Goal: Task Accomplishment & Management: Manage account settings

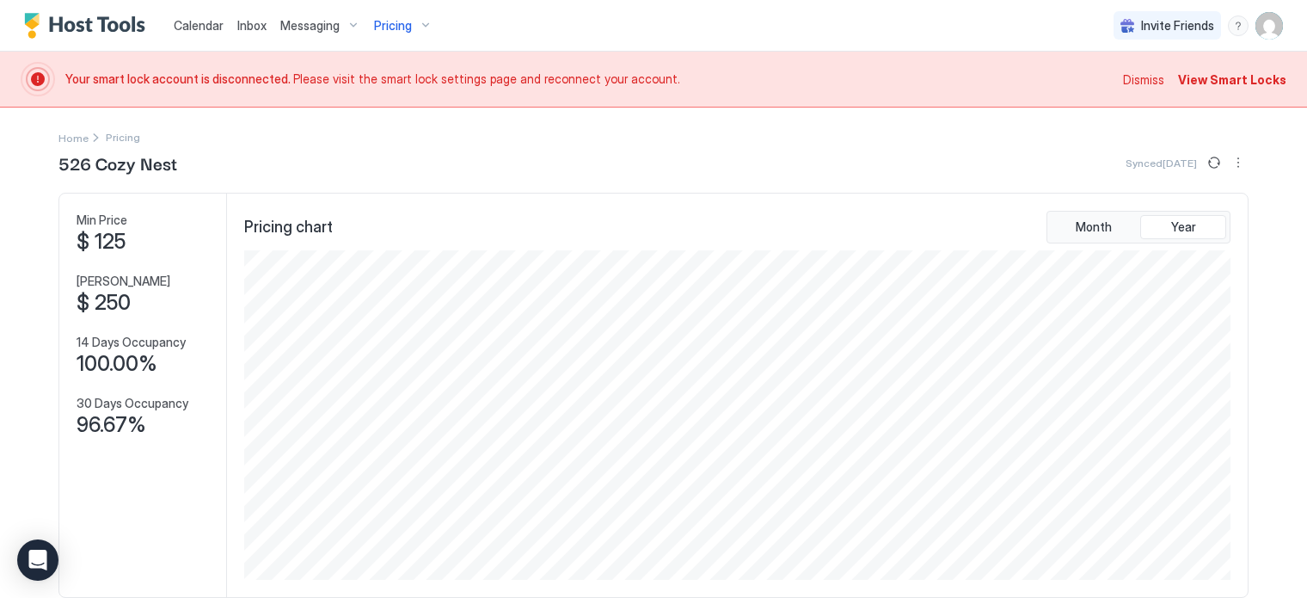
scroll to position [330, 991]
click at [194, 23] on span "Calendar" at bounding box center [199, 25] width 50 height 15
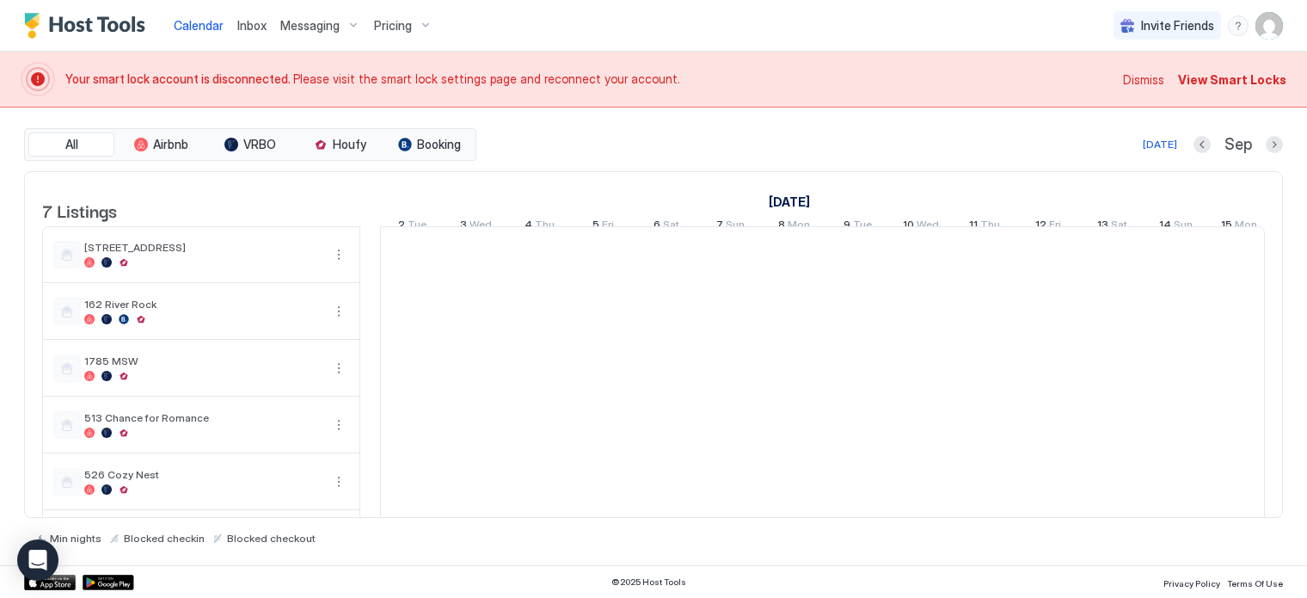
scroll to position [0, 956]
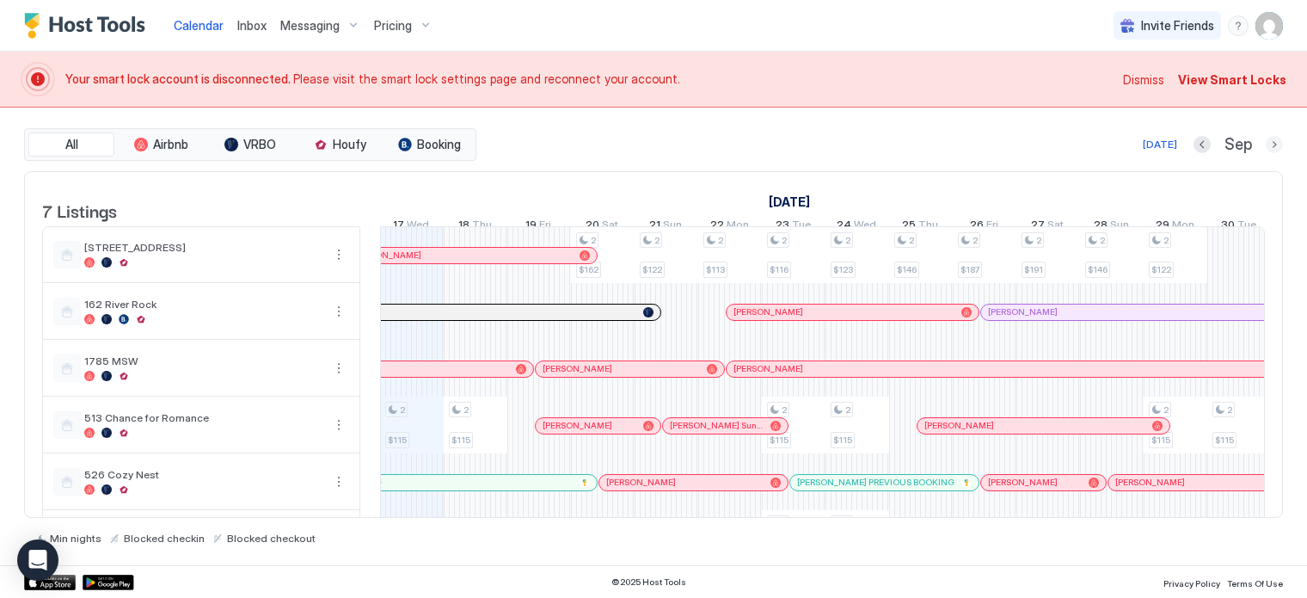
click at [1276, 142] on button "Next month" at bounding box center [1274, 144] width 17 height 17
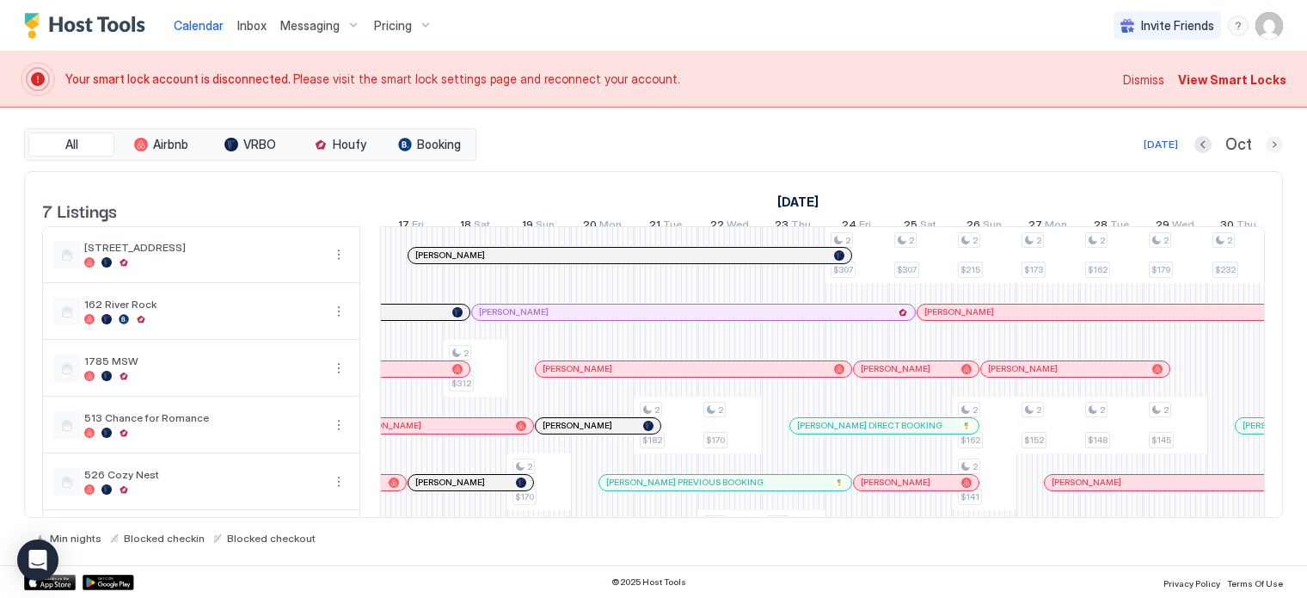
click at [1275, 142] on button "Next month" at bounding box center [1274, 144] width 17 height 17
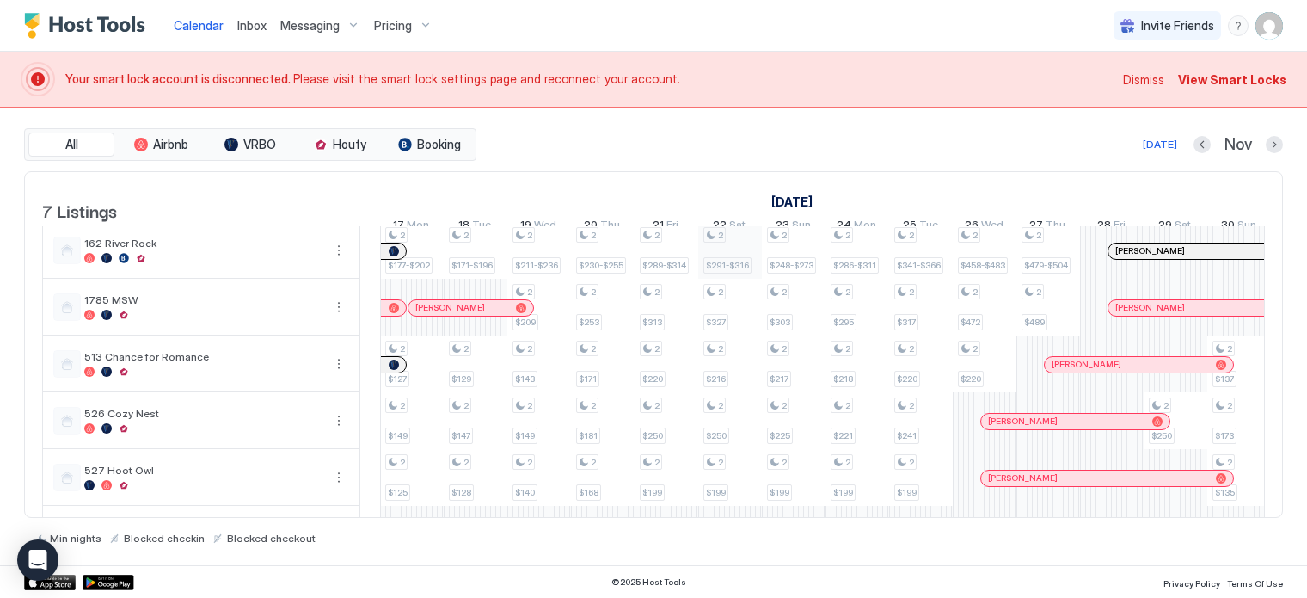
scroll to position [86, 0]
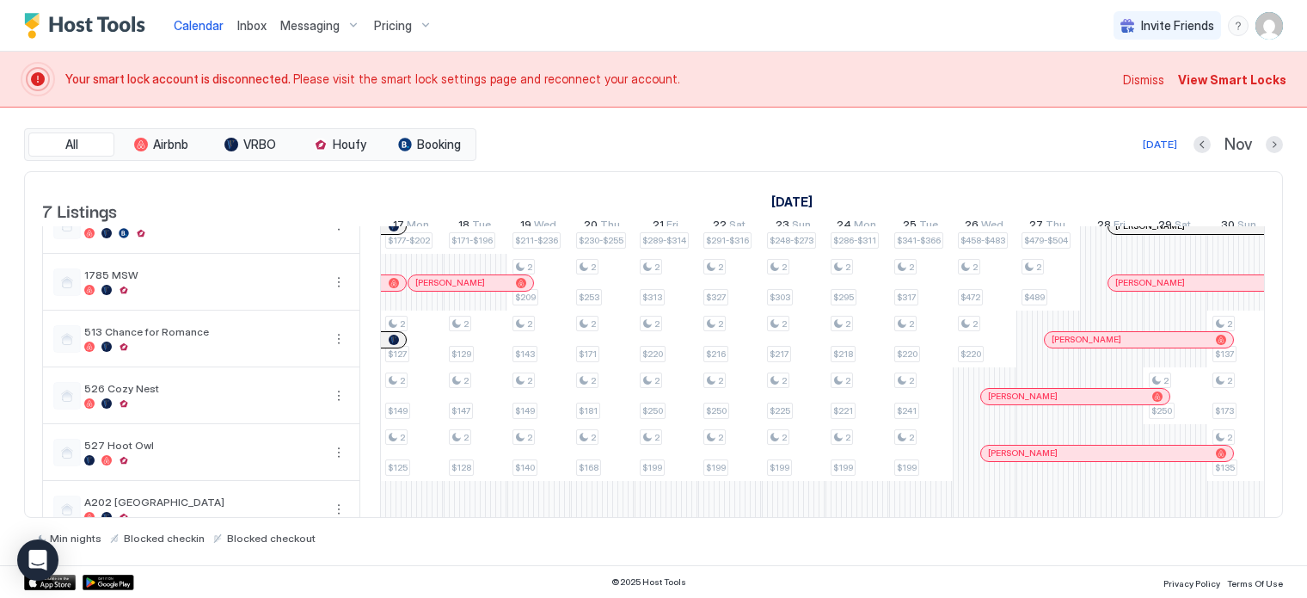
click at [193, 27] on span "Calendar" at bounding box center [199, 25] width 50 height 15
click at [1155, 73] on span "Dismiss" at bounding box center [1143, 80] width 41 height 18
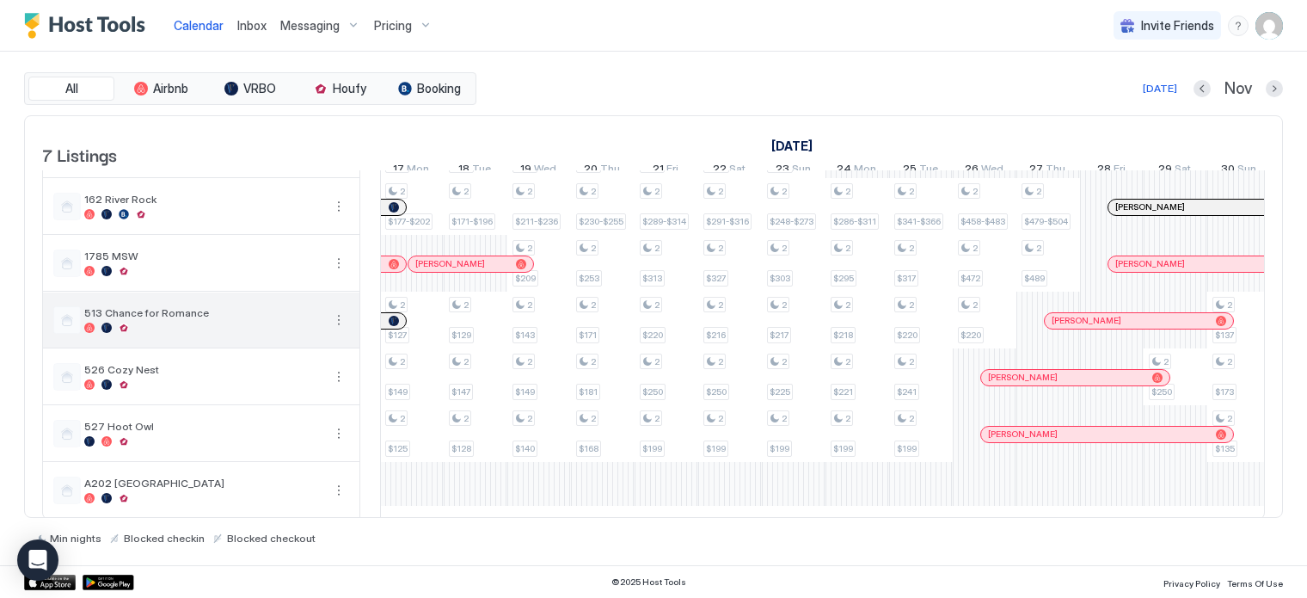
scroll to position [75, 0]
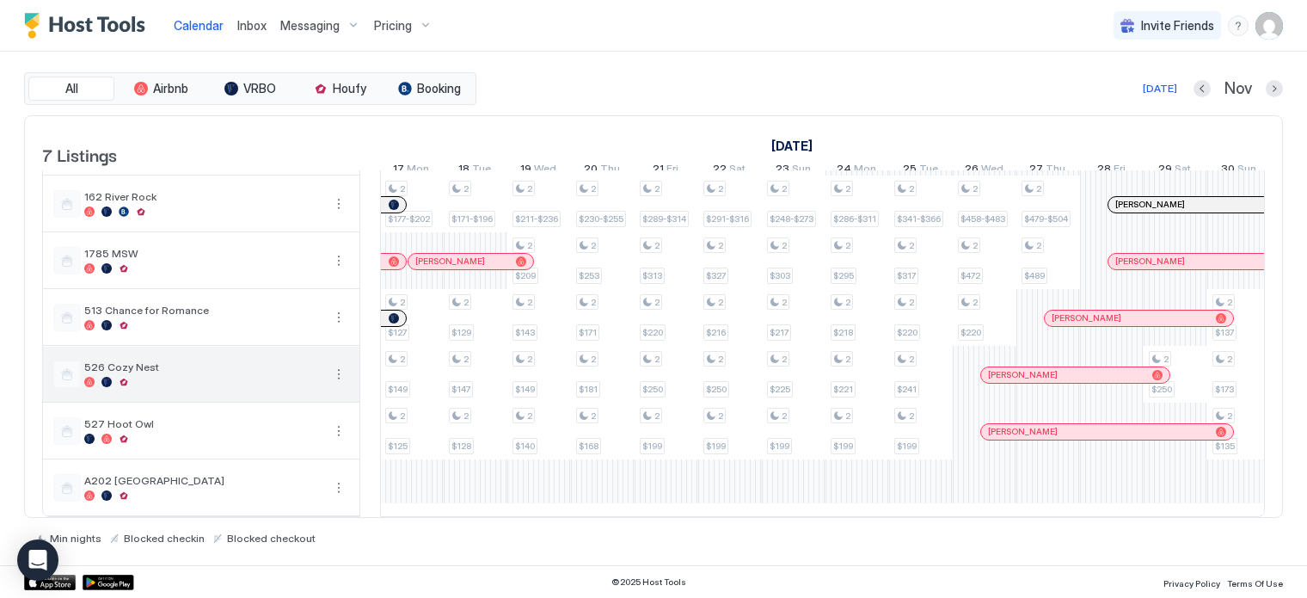
click at [117, 377] on div at bounding box center [202, 382] width 237 height 10
click at [408, 29] on div "Pricing" at bounding box center [403, 25] width 72 height 29
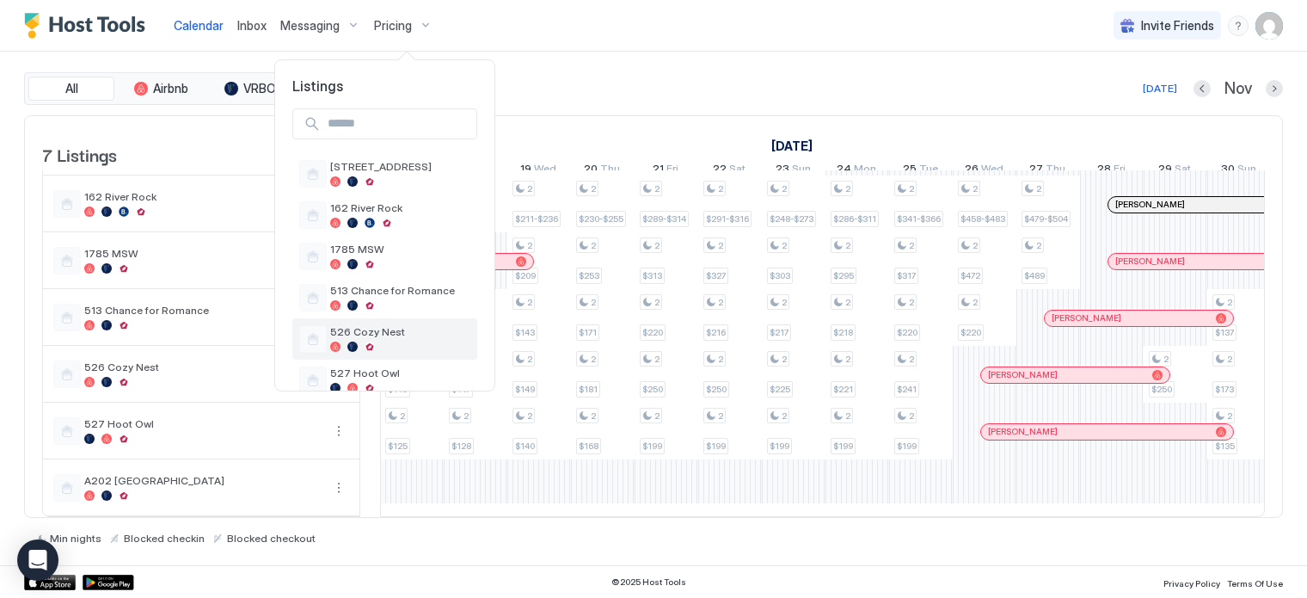
click at [334, 336] on span "526 Cozy Nest" at bounding box center [400, 331] width 140 height 13
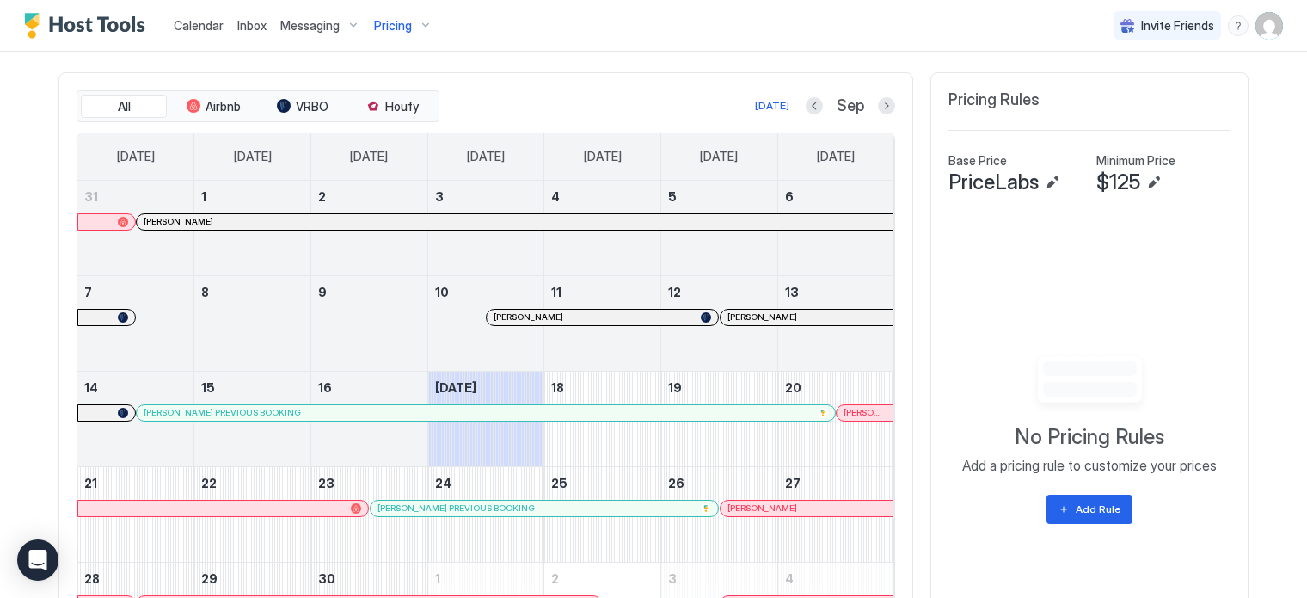
scroll to position [370, 0]
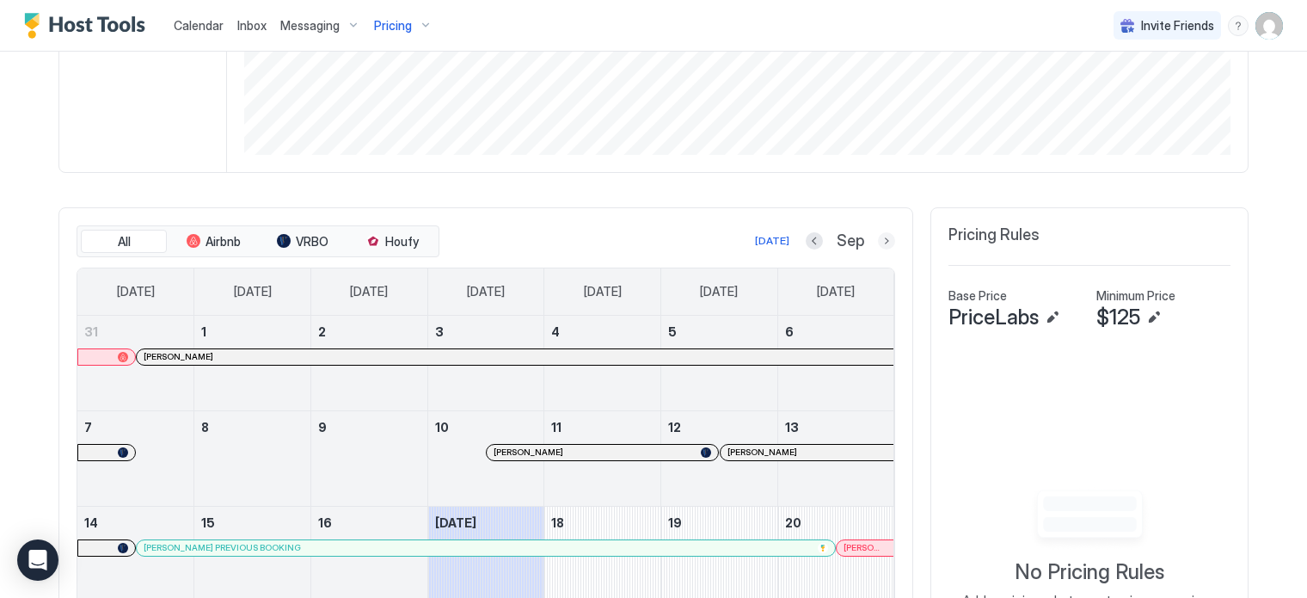
click at [879, 240] on button "Next month" at bounding box center [886, 240] width 17 height 17
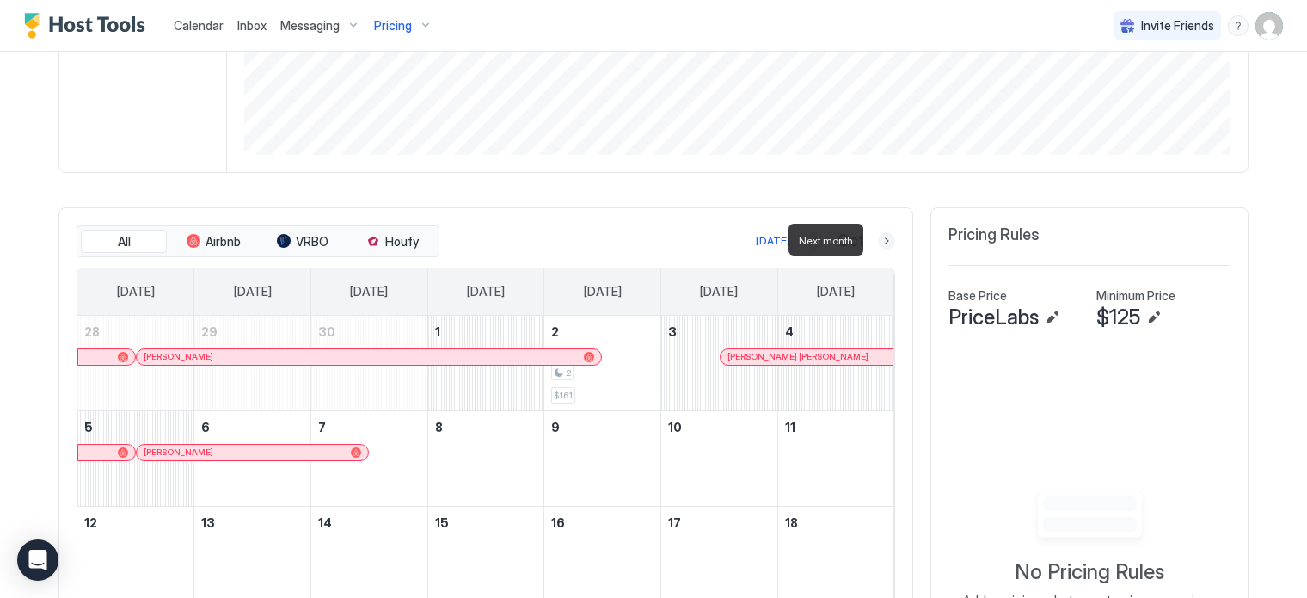
click at [879, 237] on button "Next month" at bounding box center [886, 240] width 17 height 17
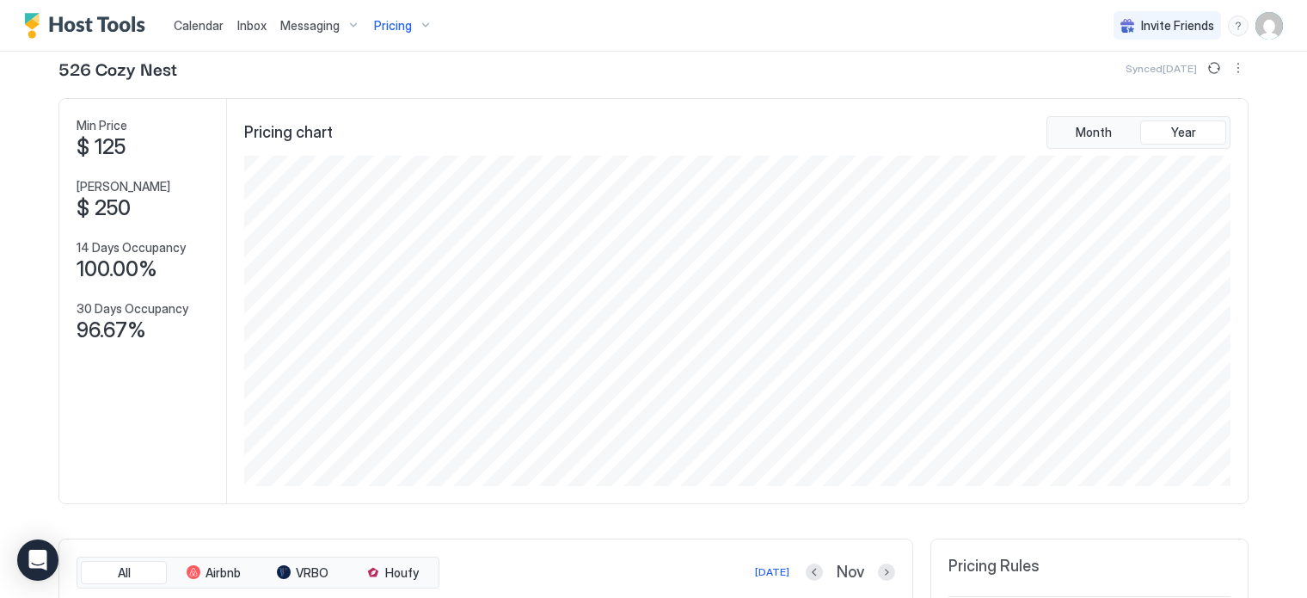
scroll to position [0, 0]
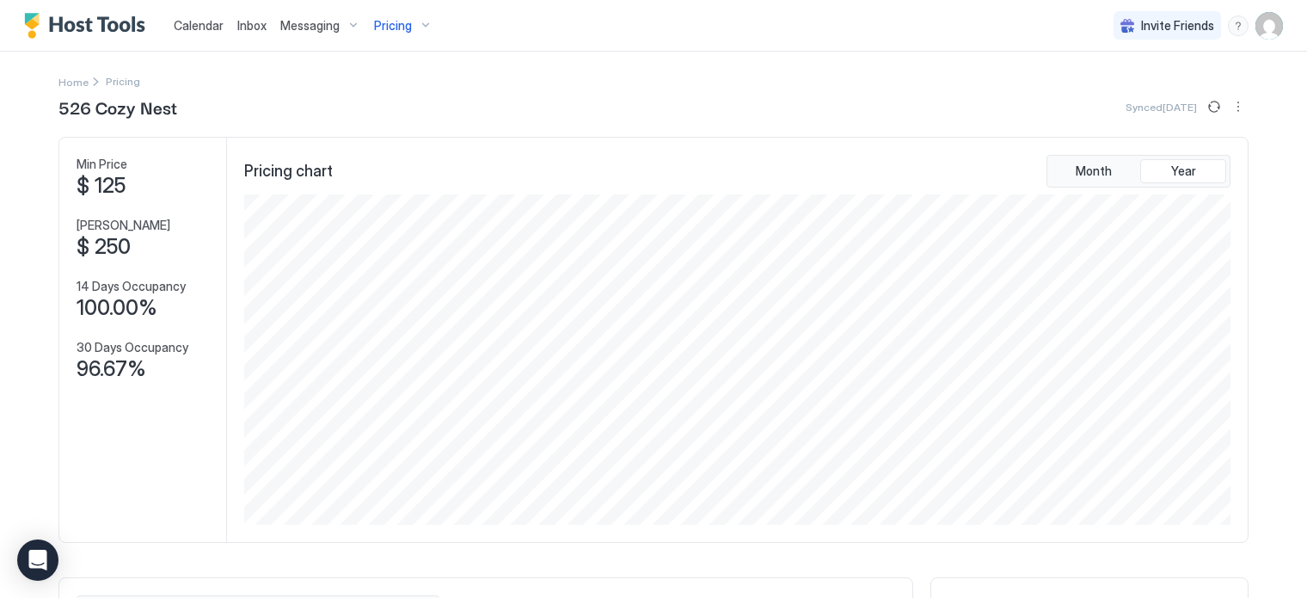
click at [414, 27] on div "Pricing" at bounding box center [403, 25] width 72 height 29
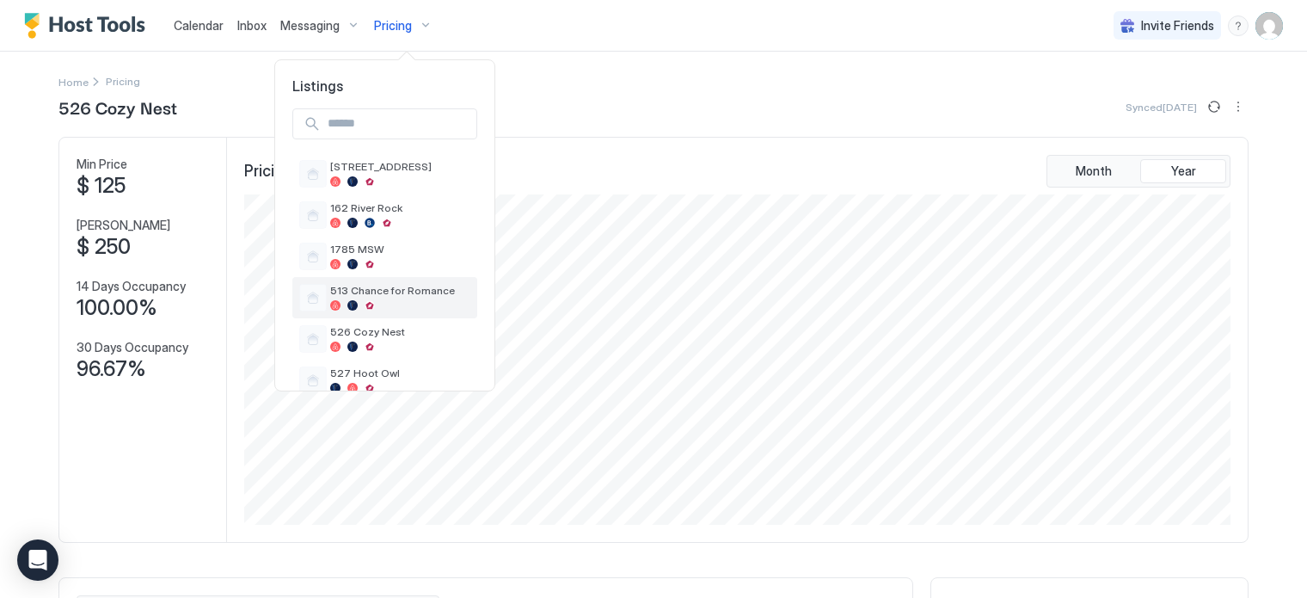
click at [368, 290] on span "513 Chance for Romance" at bounding box center [400, 290] width 140 height 13
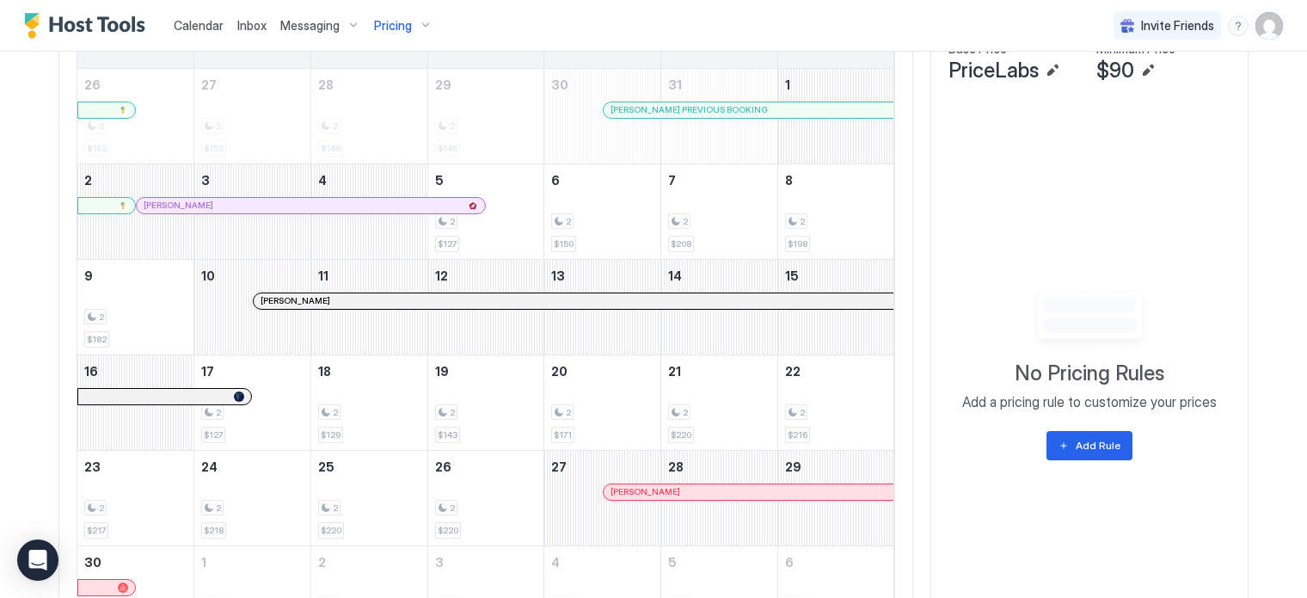
scroll to position [688, 0]
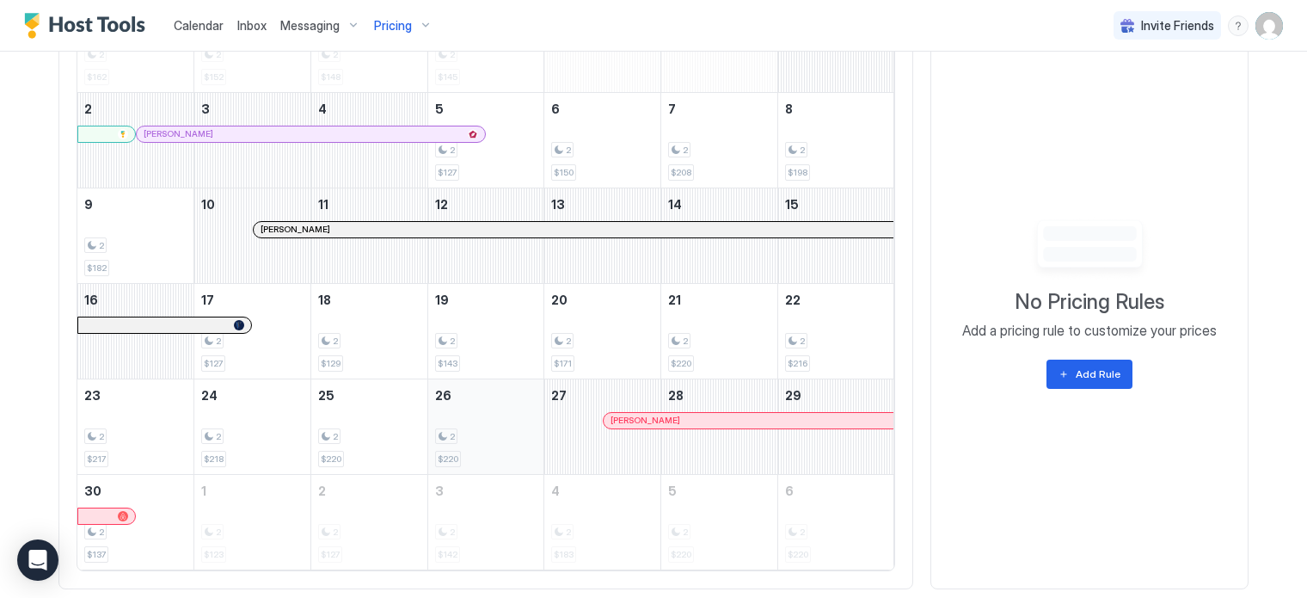
click at [500, 429] on div "2" at bounding box center [486, 436] width 102 height 16
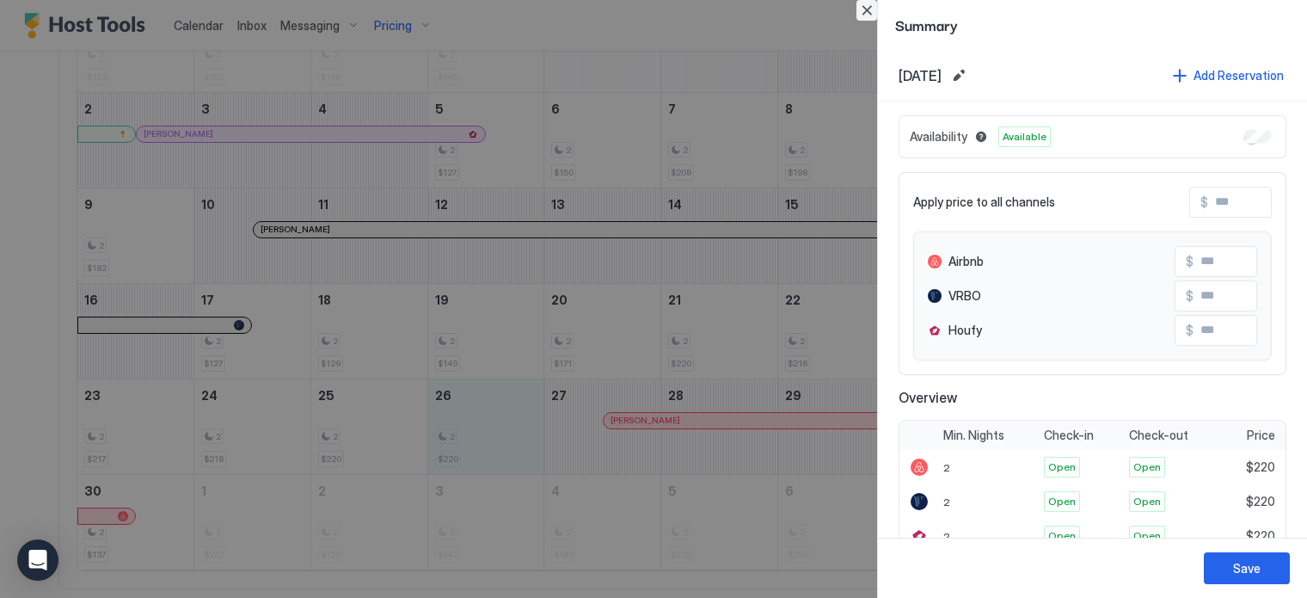
click at [872, 5] on button "Close" at bounding box center [867, 10] width 21 height 21
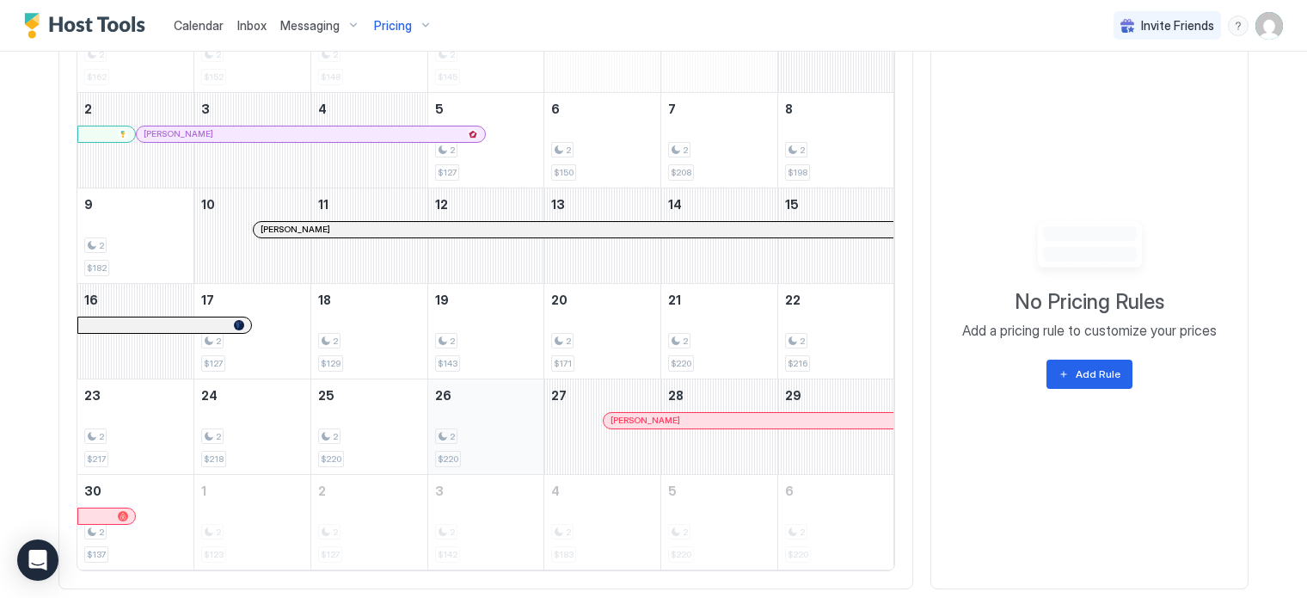
click at [501, 423] on div "2 $220" at bounding box center [486, 426] width 102 height 81
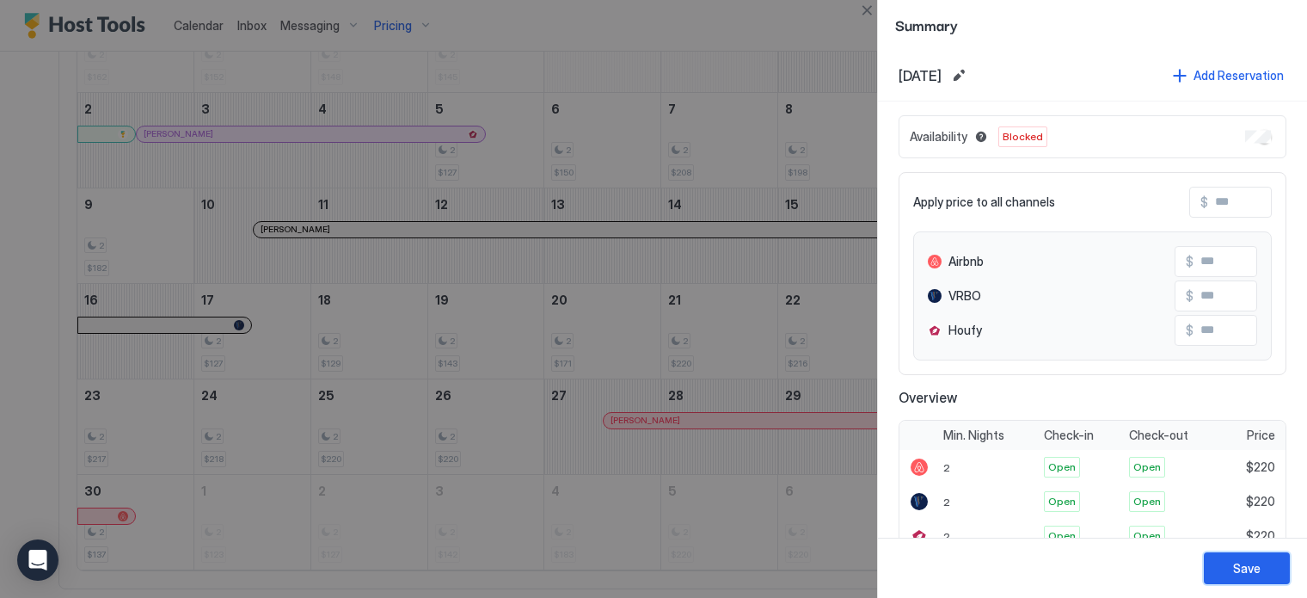
click at [1237, 557] on button "Save" at bounding box center [1247, 568] width 86 height 32
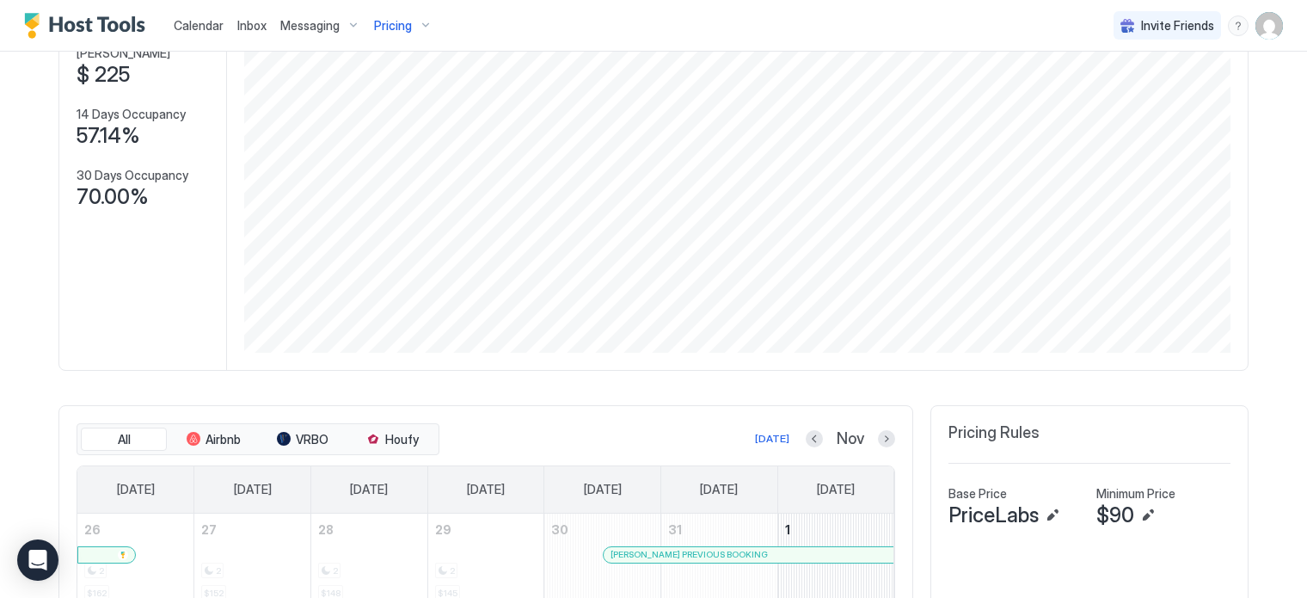
scroll to position [430, 0]
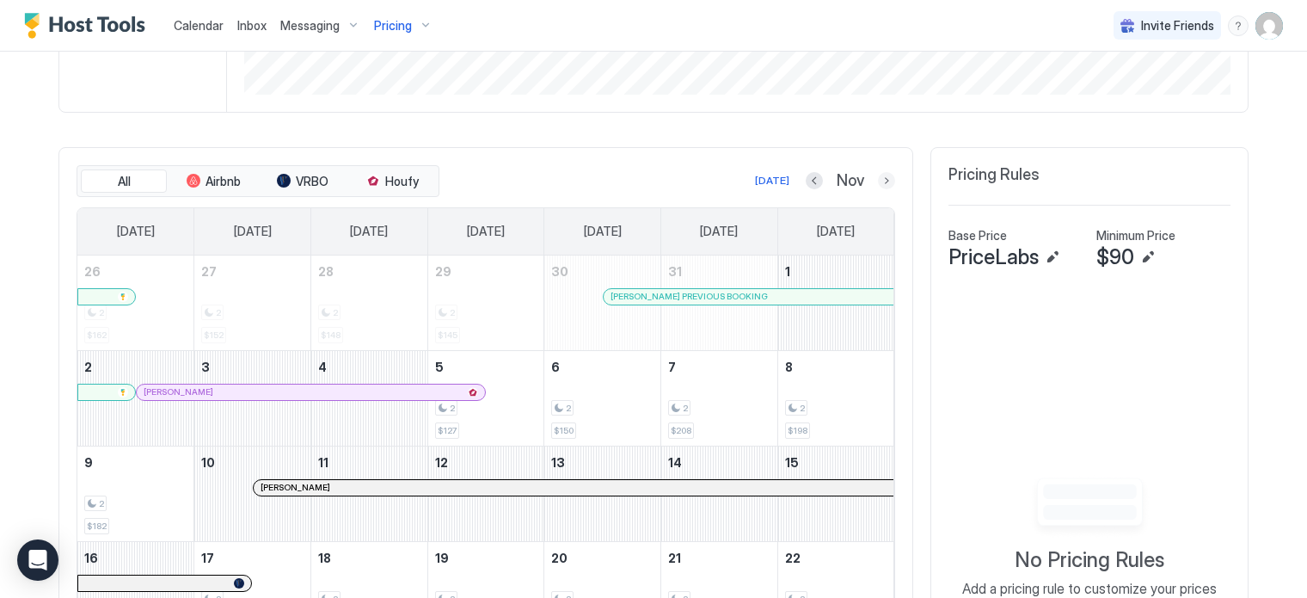
click at [878, 178] on button "Next month" at bounding box center [886, 180] width 17 height 17
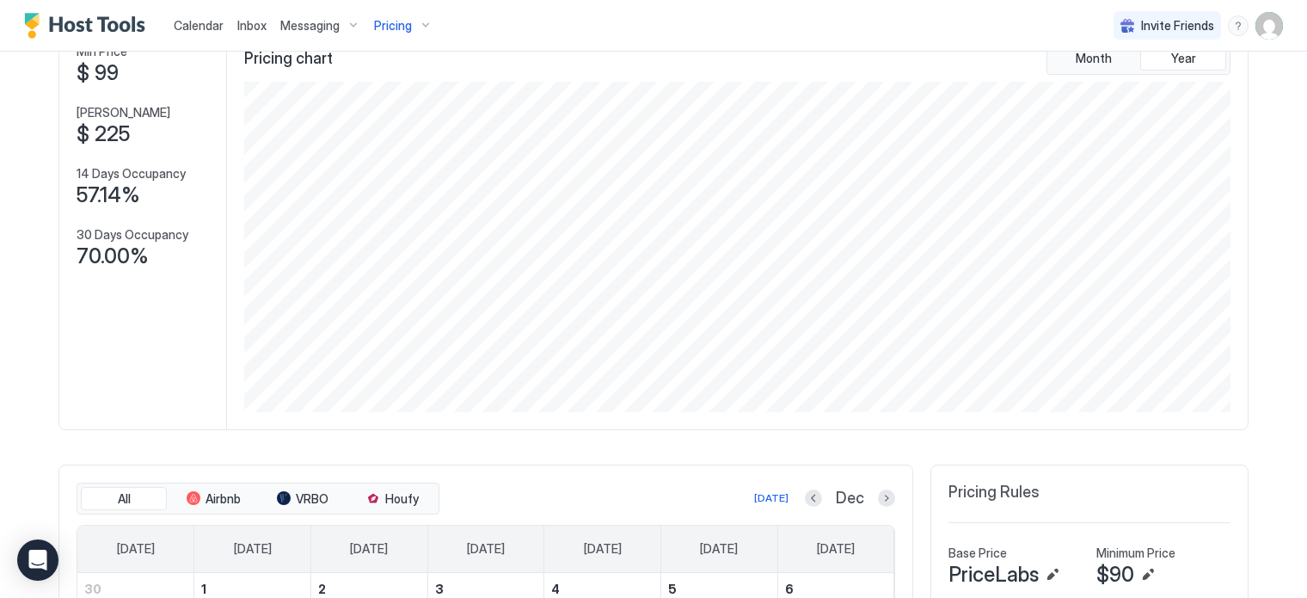
scroll to position [112, 0]
click at [424, 24] on div "Pricing" at bounding box center [403, 25] width 72 height 29
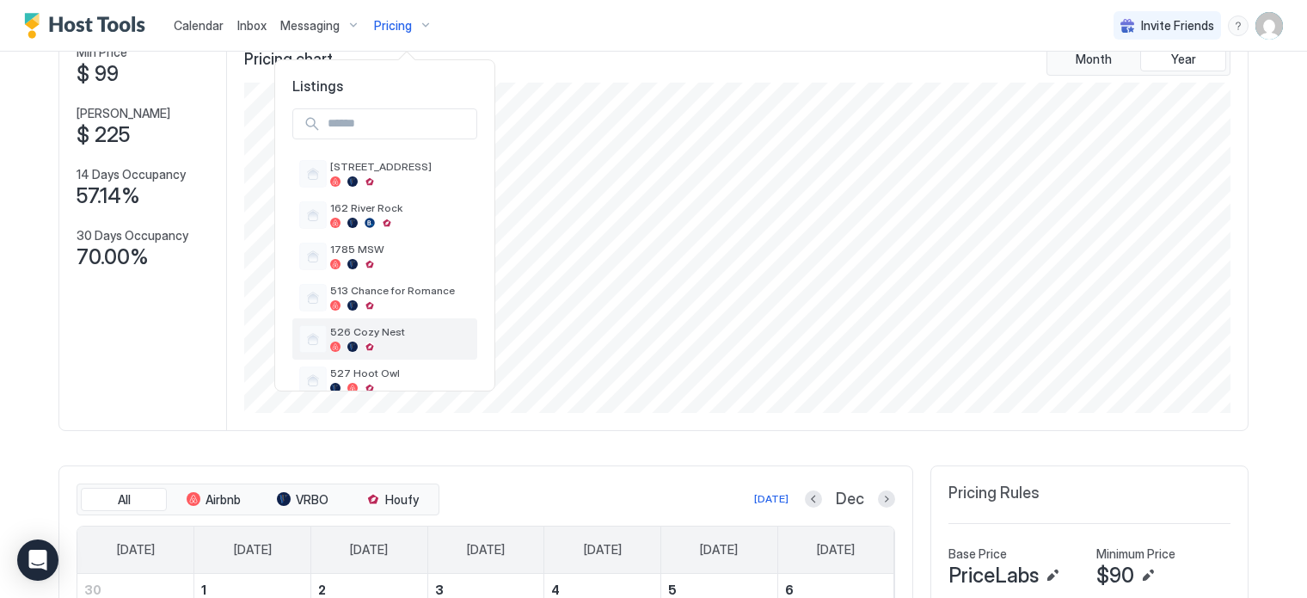
click at [369, 330] on span "526 Cozy Nest" at bounding box center [400, 331] width 140 height 13
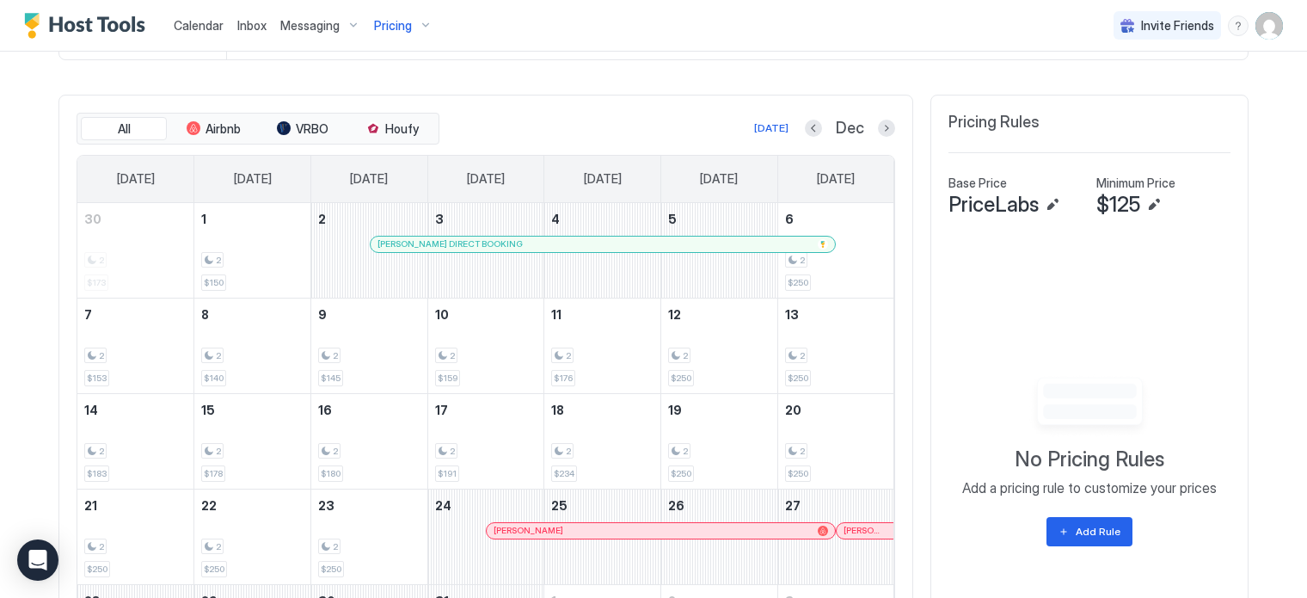
scroll to position [370, 0]
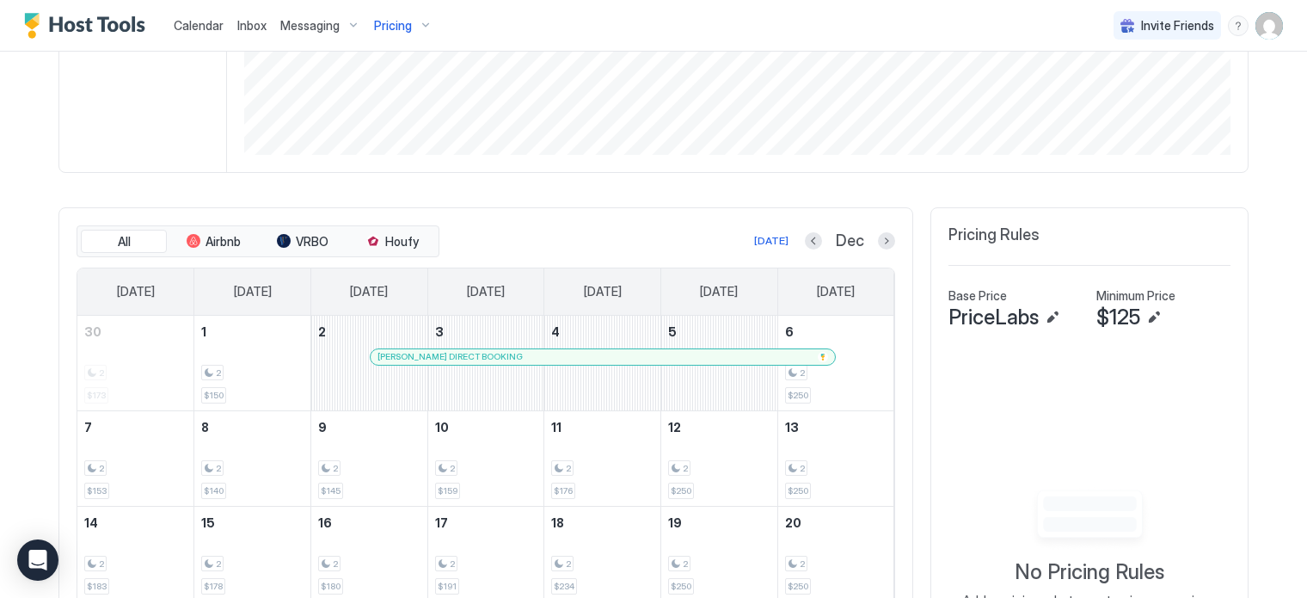
click at [196, 21] on span "Calendar" at bounding box center [199, 25] width 50 height 15
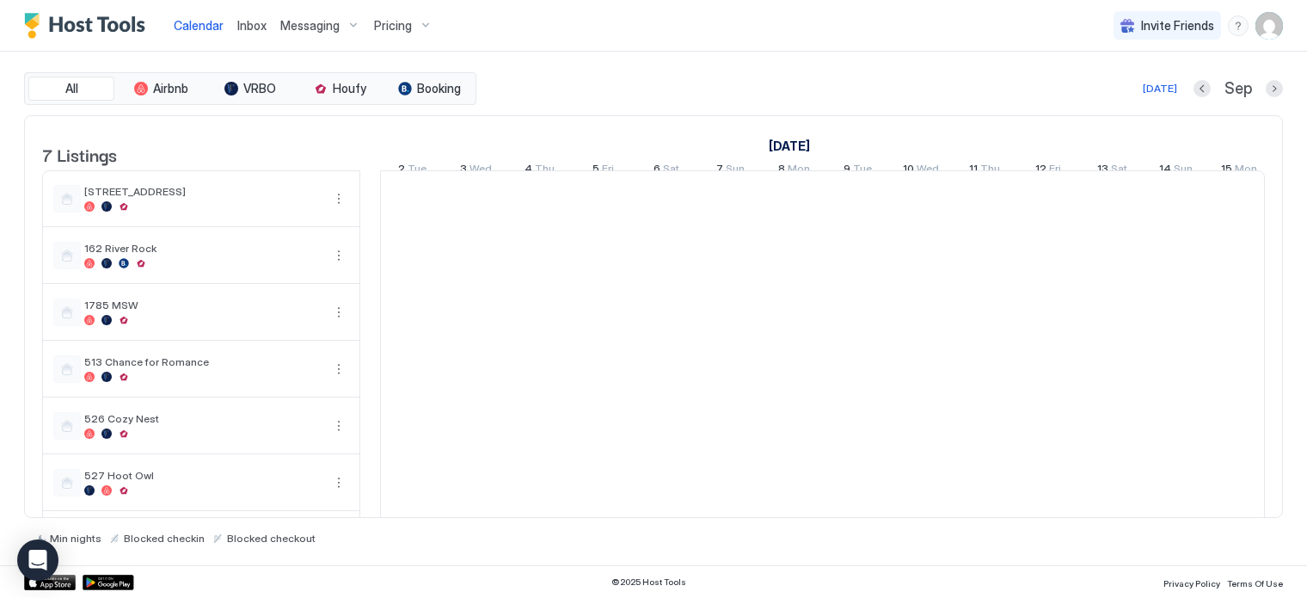
scroll to position [0, 956]
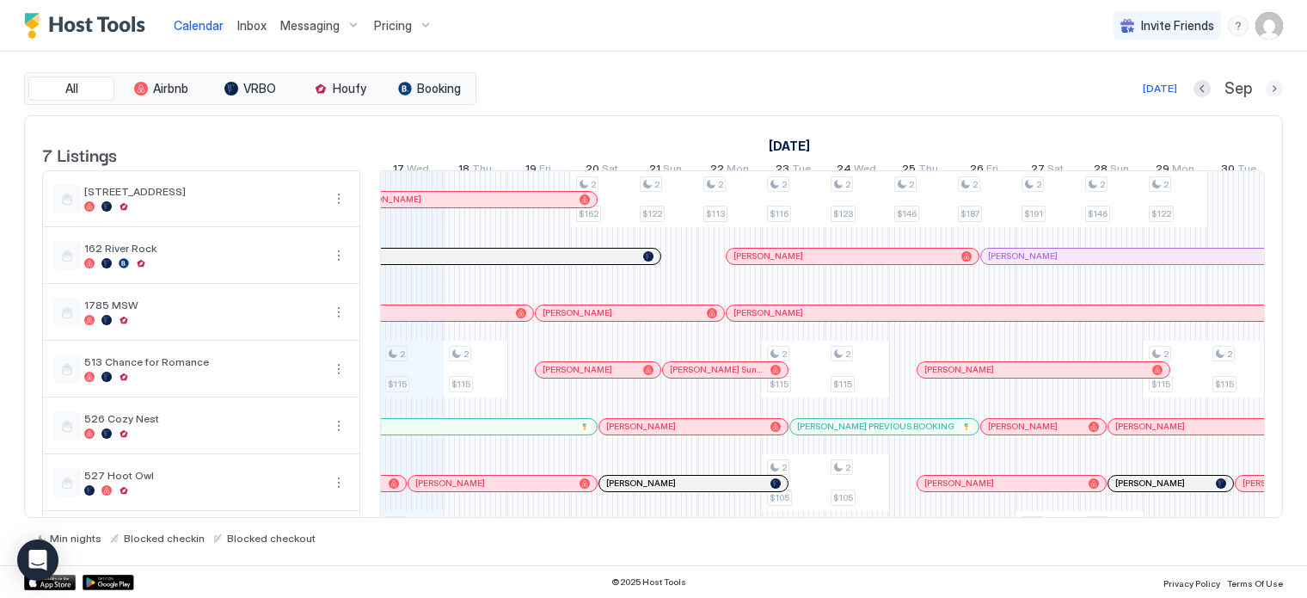
click at [1273, 84] on button "Next month" at bounding box center [1274, 88] width 17 height 17
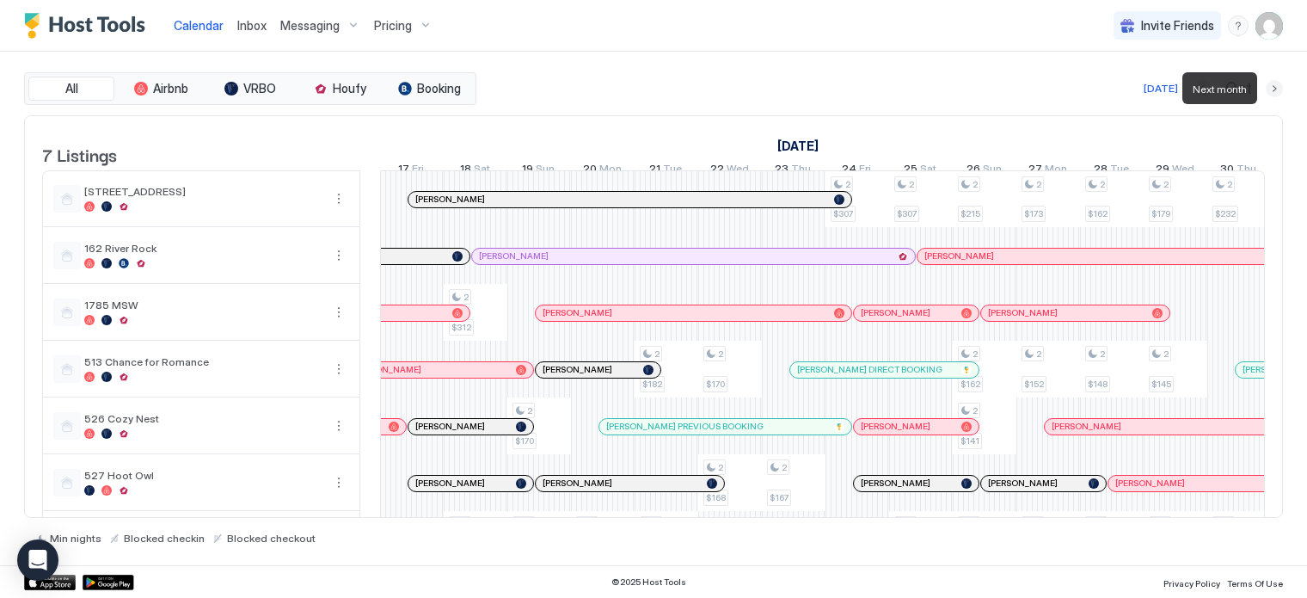
click at [1273, 83] on button "Next month" at bounding box center [1274, 88] width 17 height 17
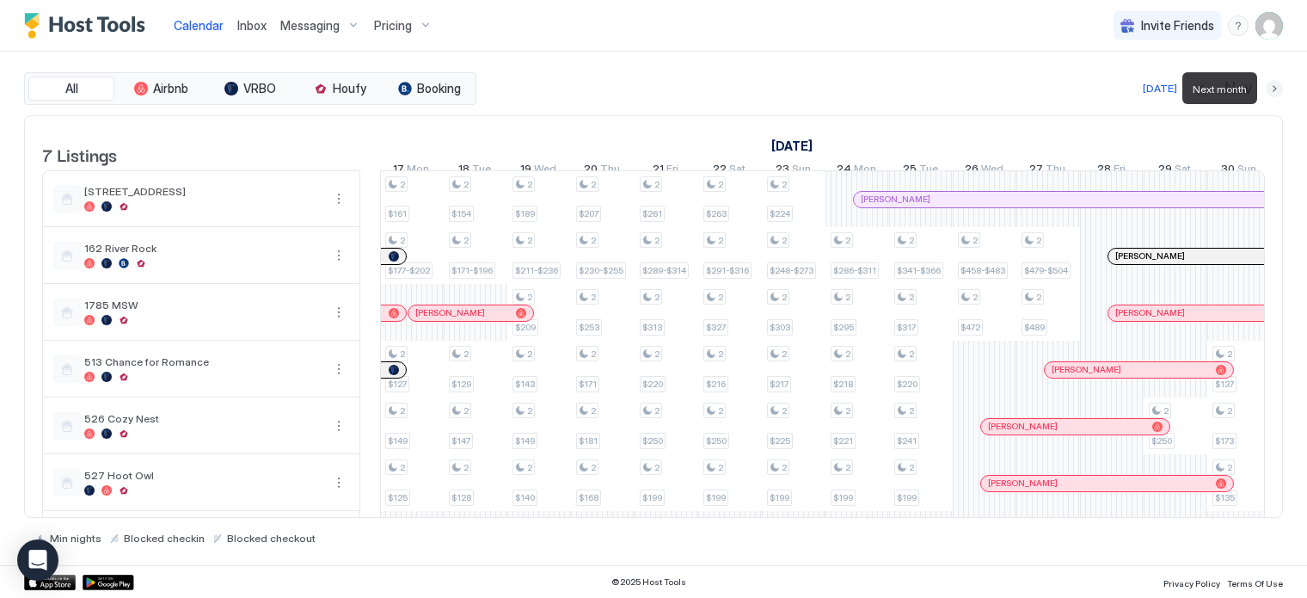
click at [1269, 85] on button "Next month" at bounding box center [1274, 88] width 17 height 17
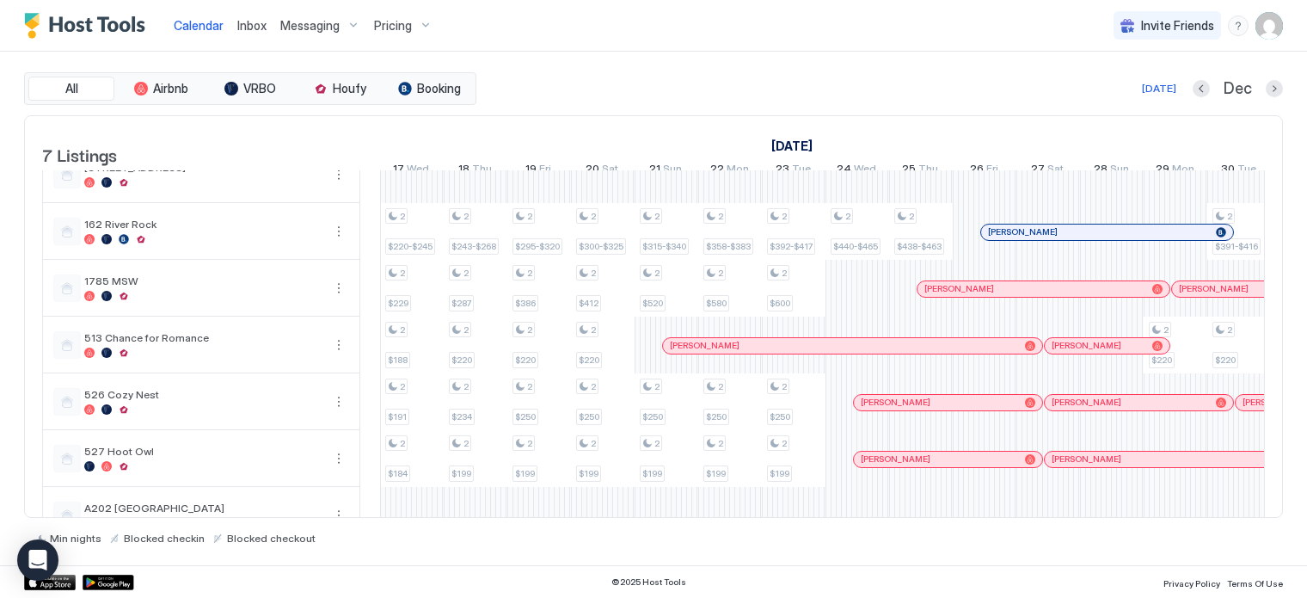
scroll to position [0, 0]
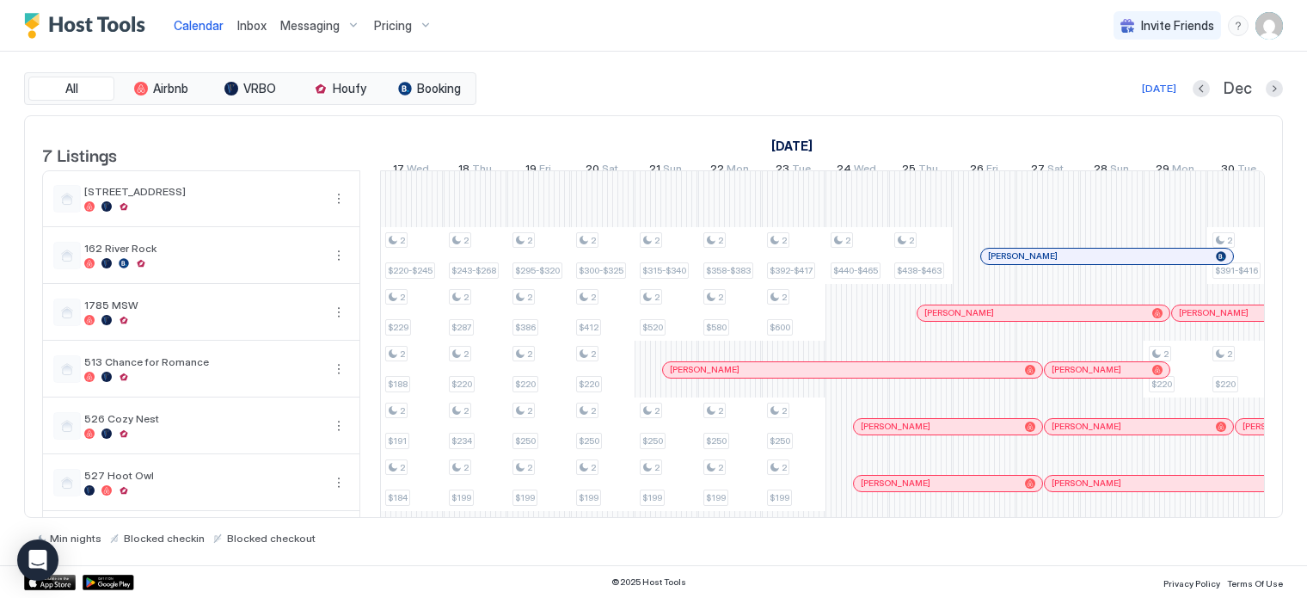
click at [1207, 84] on button "Previous month" at bounding box center [1201, 88] width 17 height 17
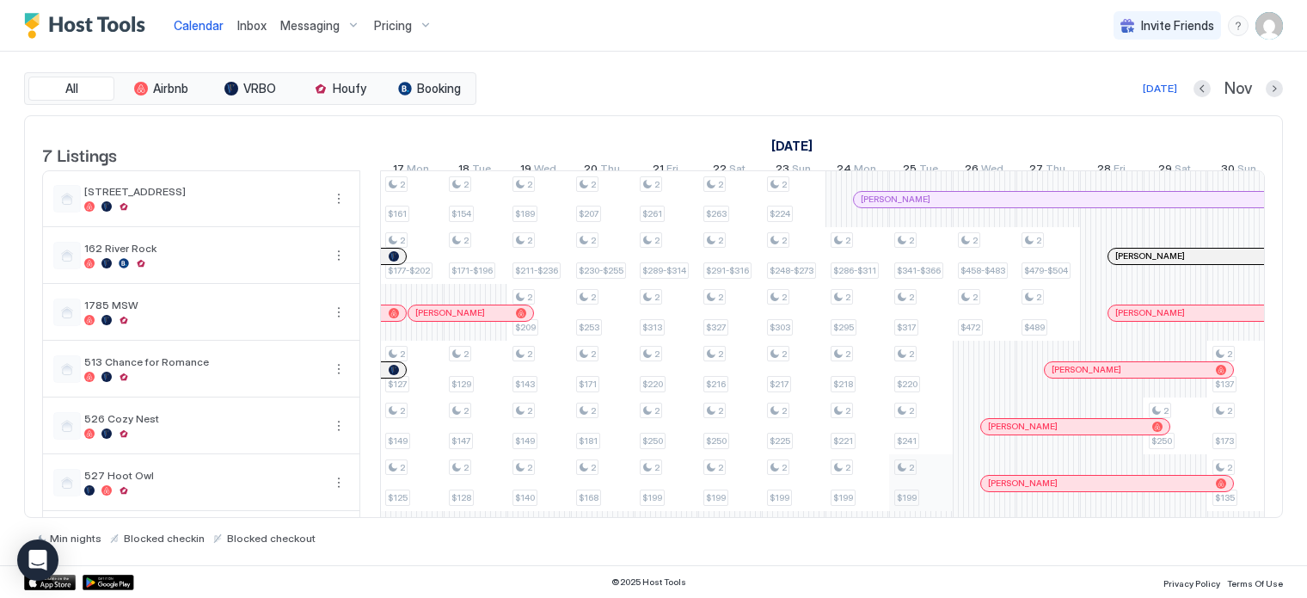
scroll to position [75, 0]
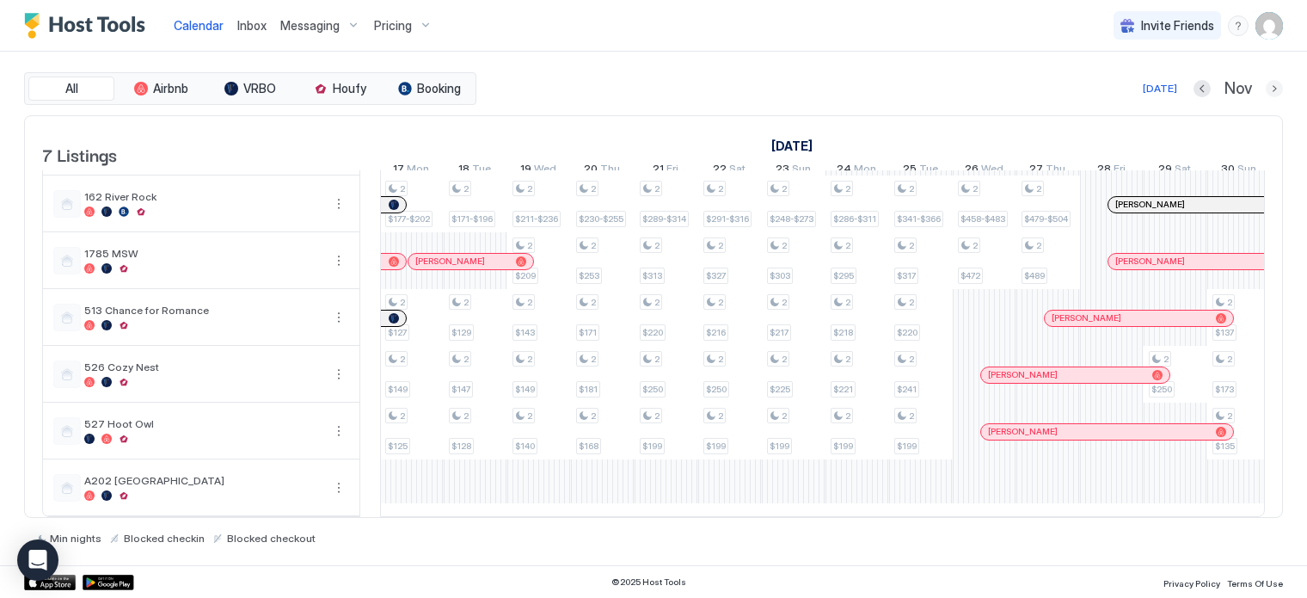
click at [1269, 85] on button "Next month" at bounding box center [1274, 88] width 17 height 17
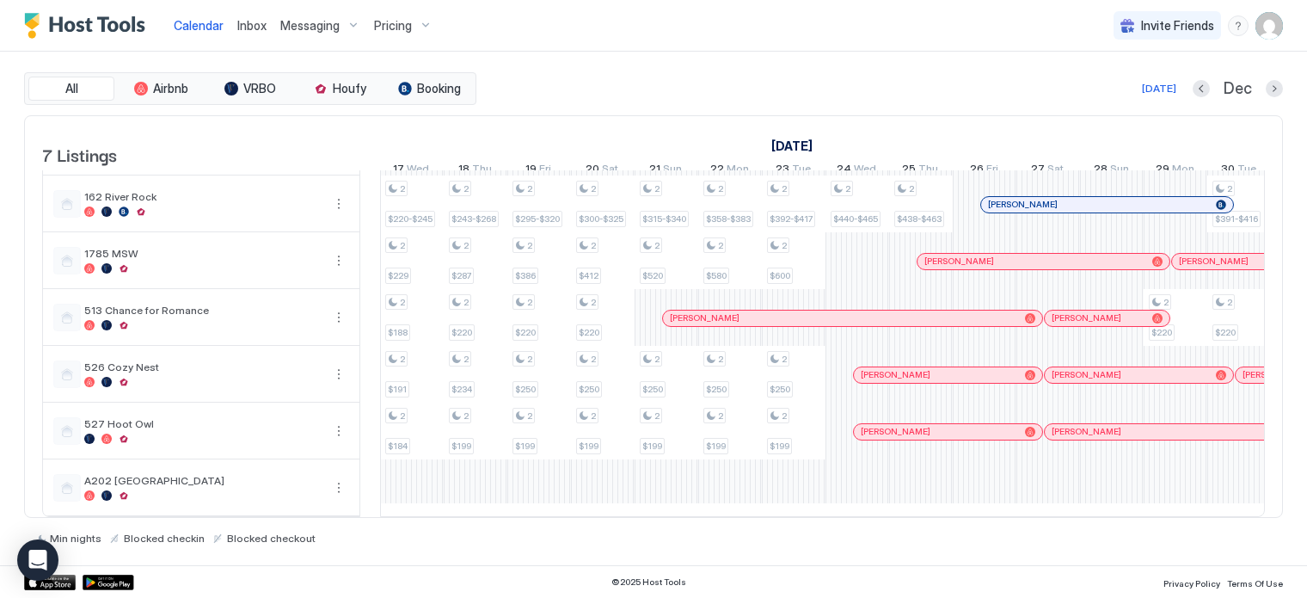
click at [200, 22] on span "Calendar" at bounding box center [199, 25] width 50 height 15
